Goal: Download file/media

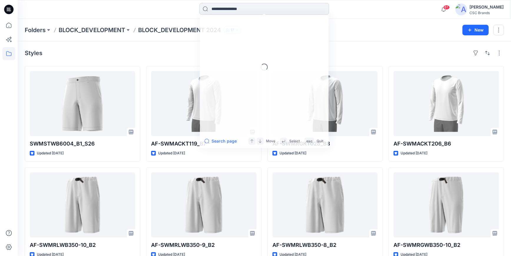
click at [217, 10] on input at bounding box center [265, 9] width 130 height 12
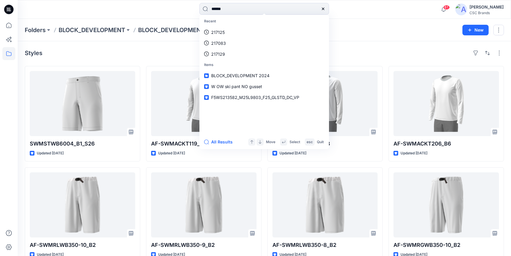
type input "******"
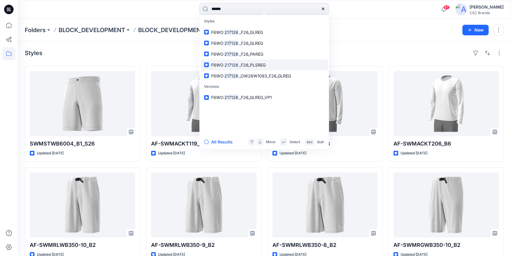
click at [260, 65] on span "_F26_PLSREG" at bounding box center [252, 64] width 27 height 5
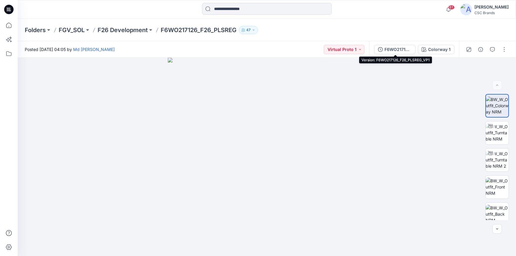
click at [391, 48] on div "F6WO217126_F26_PLSREG_VP1" at bounding box center [397, 49] width 27 height 6
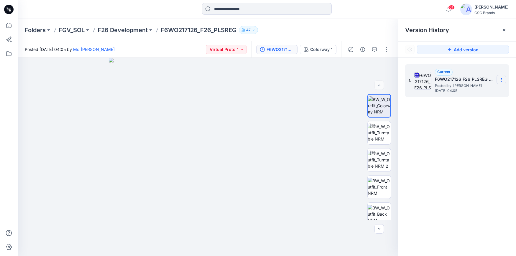
click at [500, 79] on icon at bounding box center [501, 80] width 5 height 5
click at [490, 91] on span "Download Source BW File" at bounding box center [472, 91] width 50 height 7
